Goal: Check status: Check status

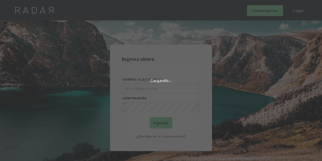
type input "[PERSON_NAME][EMAIL_ADDRESS][DOMAIN_NAME]"
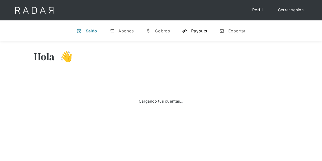
click at [201, 32] on div "Payouts" at bounding box center [199, 30] width 16 height 5
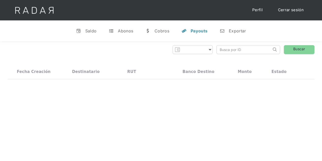
select select "prontopaga"
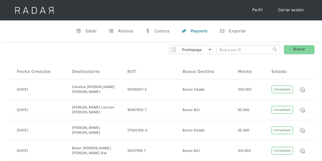
click at [226, 50] on input "search" at bounding box center [243, 49] width 55 height 8
paste input "7598e194-ac79-4c0b-bfab-31818afe1019"
click at [301, 49] on link "Buscar" at bounding box center [299, 49] width 31 height 9
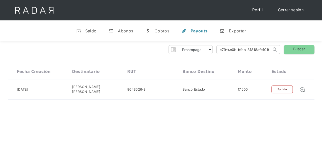
drag, startPoint x: 218, startPoint y: 49, endPoint x: 276, endPoint y: 51, distance: 57.5
click at [276, 51] on form "7598e194-ac79-4c0b-bfab-31818afe1019 Search" at bounding box center [248, 49] width 64 height 9
paste input "927df703-e535-40c1-bc12-bd59509a5a61"
click at [297, 47] on link "Buscar" at bounding box center [299, 49] width 31 height 9
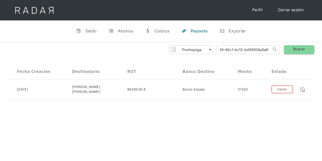
scroll to position [0, 0]
drag, startPoint x: 218, startPoint y: 50, endPoint x: 283, endPoint y: 51, distance: 65.6
click at [283, 51] on div "Prontopaga Prontopaga 2 Thank you! Your submission has been received! Oops! Som…" at bounding box center [161, 49] width 307 height 9
paste input "f5becc79-fcd8-4ae8-8c59-cd78c4c9065c"
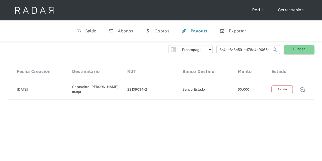
click at [301, 48] on link "Buscar" at bounding box center [299, 49] width 31 height 9
drag, startPoint x: 218, startPoint y: 51, endPoint x: 281, endPoint y: 52, distance: 62.8
click at [281, 52] on div "Prontopaga Prontopaga 2 Thank you! Your submission has been received! Oops! Som…" at bounding box center [161, 49] width 307 height 9
paste input "ad1bbae6-810a-4da1-b43a-4b027a658055"
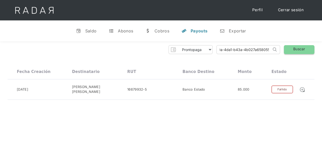
type input "ad1bbae6-810a-4da1-b43a-4b027a658055"
click at [297, 48] on link "Buscar" at bounding box center [299, 49] width 31 height 9
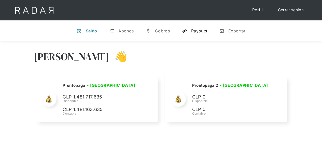
click at [197, 27] on link "y Payouts" at bounding box center [194, 30] width 33 height 13
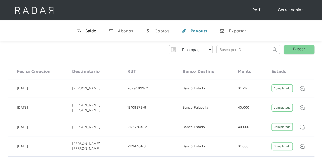
click at [83, 29] on link "v Saldo" at bounding box center [86, 30] width 29 height 13
